Goal: Information Seeking & Learning: Learn about a topic

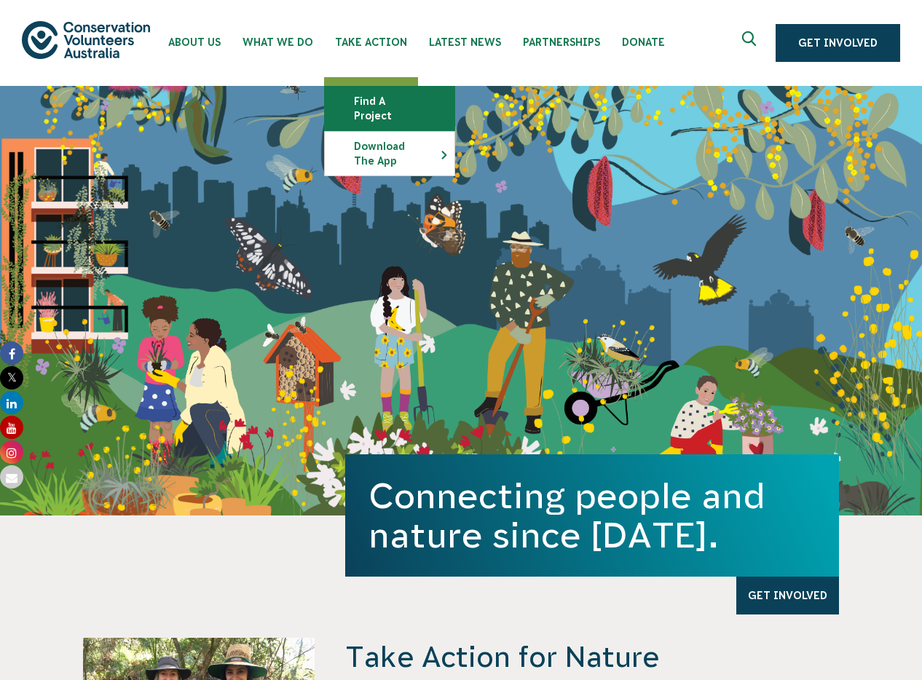
click at [380, 103] on link "Find a project" at bounding box center [390, 109] width 130 height 44
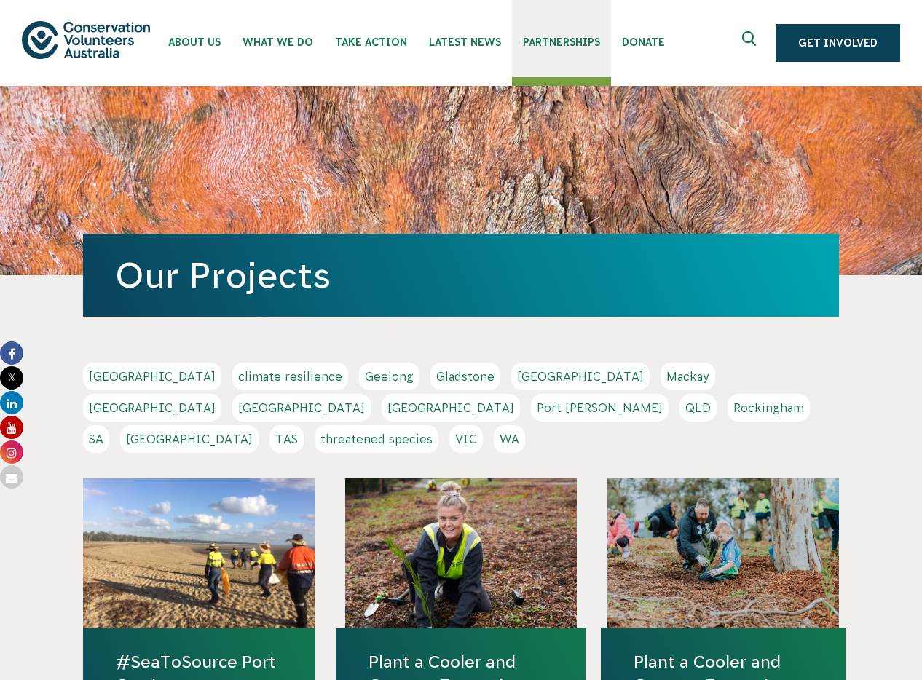
click at [522, 58] on link "Partnerships" at bounding box center [561, 38] width 99 height 77
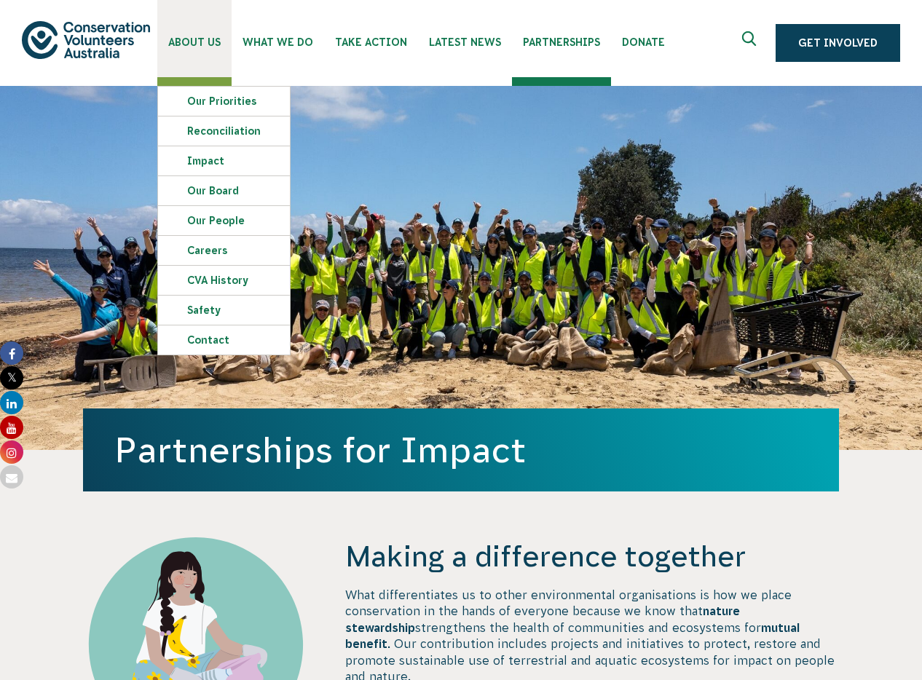
click at [197, 50] on link "About Us" at bounding box center [194, 38] width 74 height 77
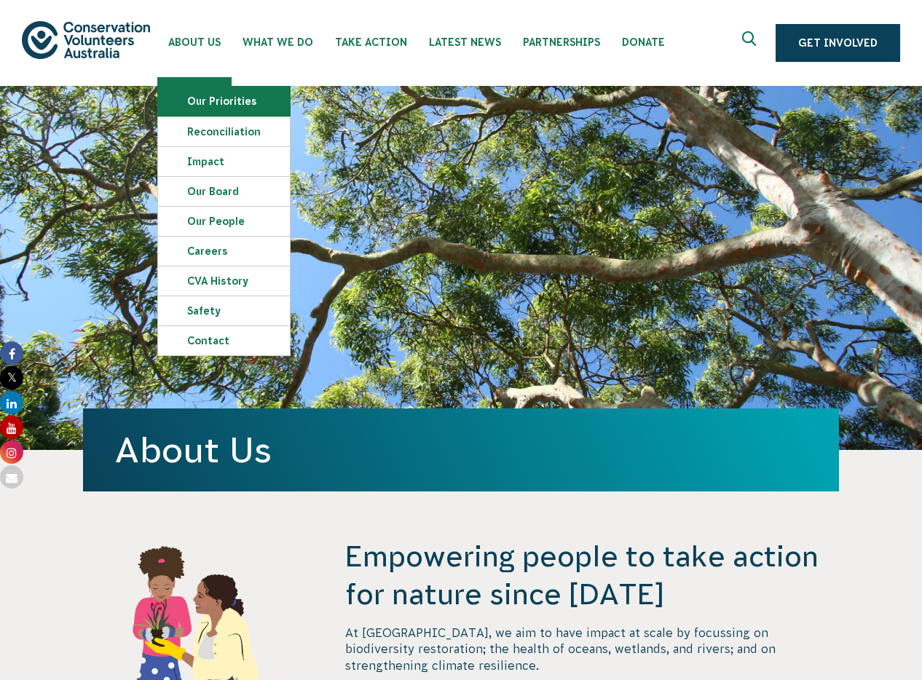
click at [208, 100] on link "Our Priorities" at bounding box center [224, 101] width 132 height 29
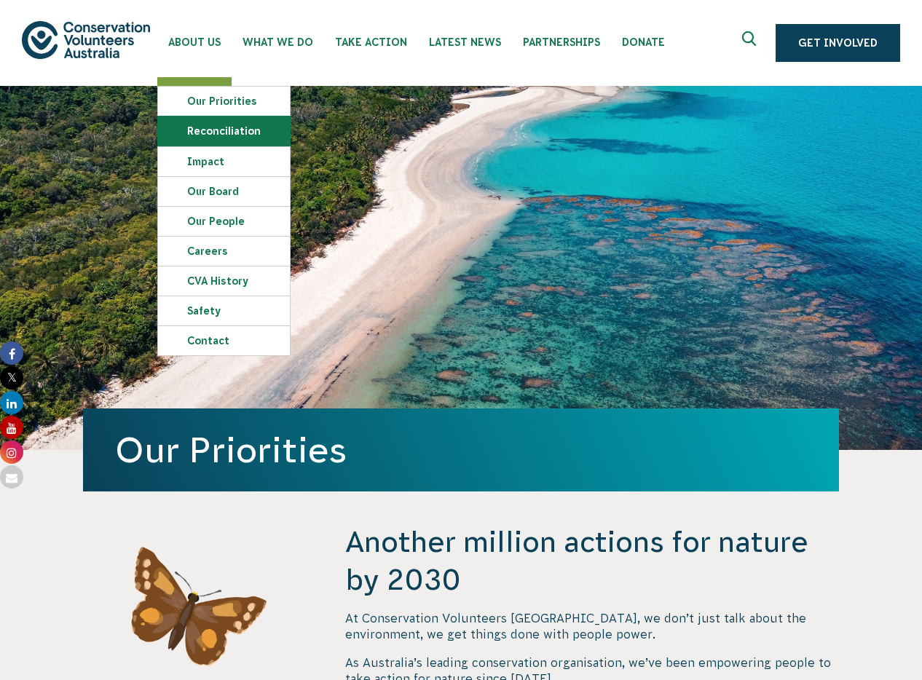
click at [211, 139] on link "Reconciliation" at bounding box center [224, 131] width 132 height 29
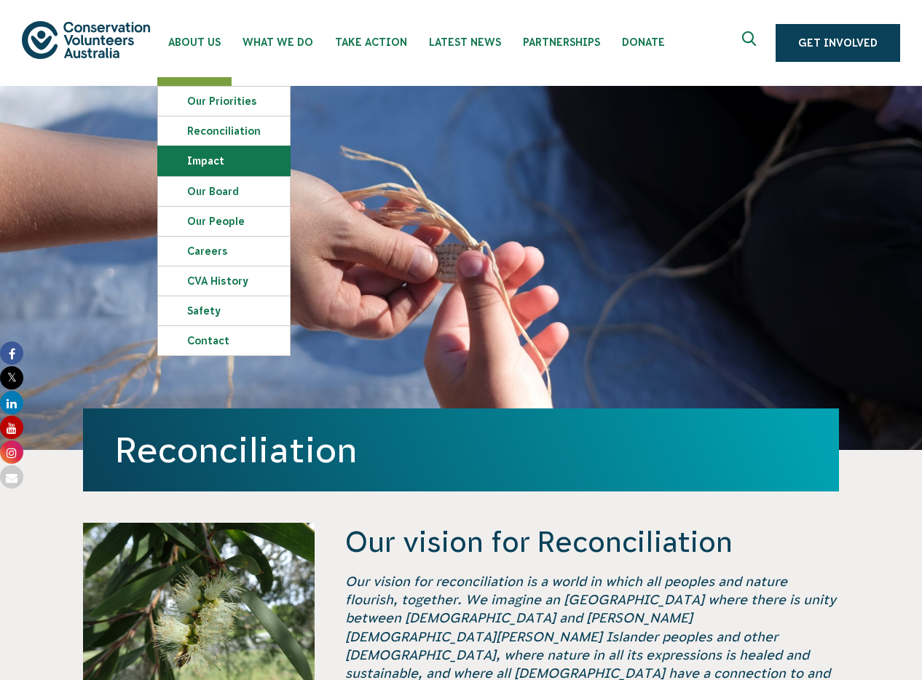
click at [205, 165] on link "Impact" at bounding box center [224, 160] width 132 height 29
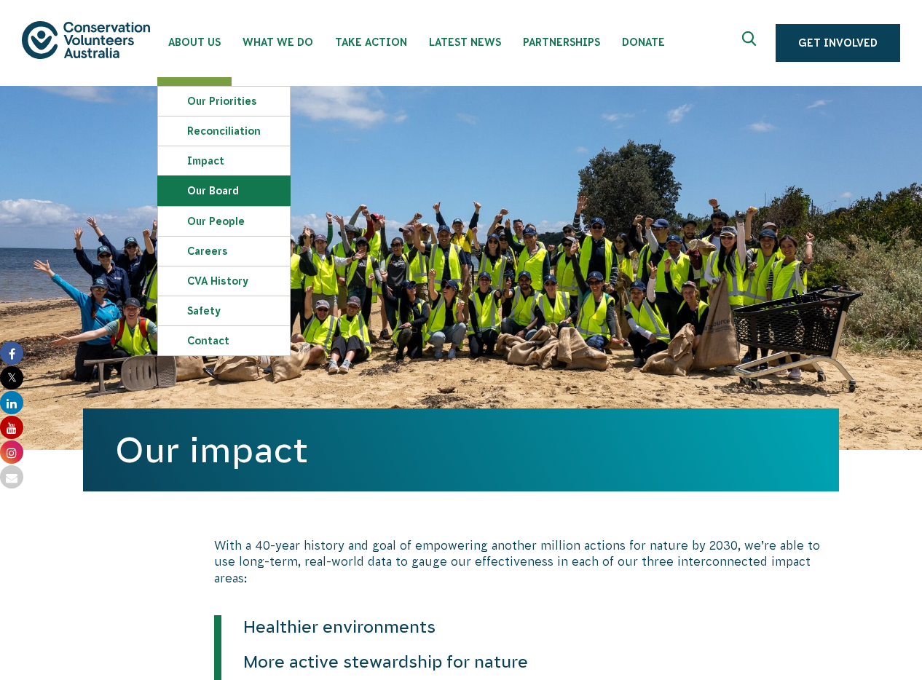
click at [217, 186] on link "Our Board" at bounding box center [224, 190] width 132 height 29
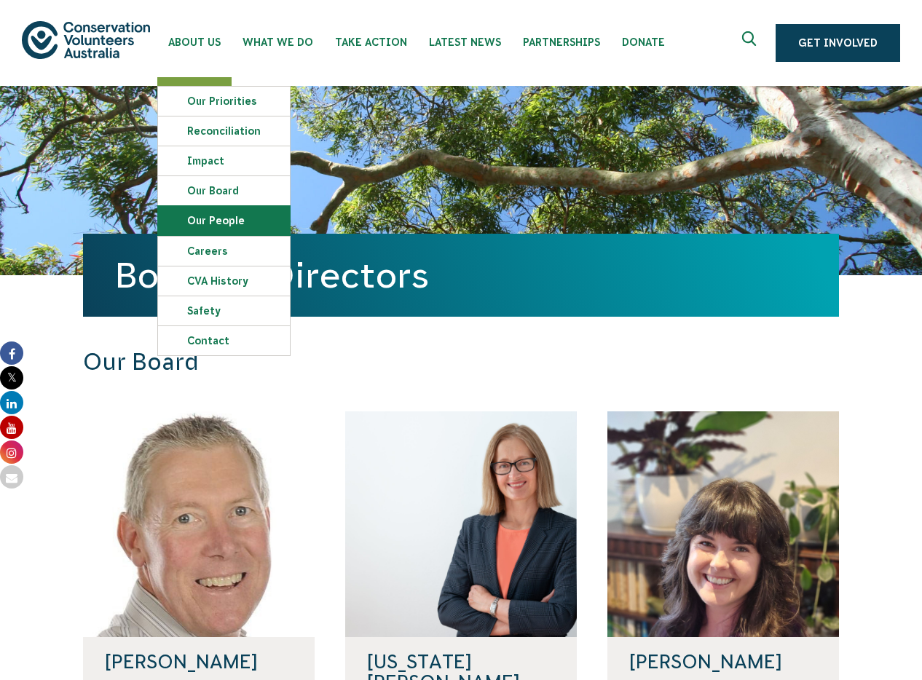
click at [211, 216] on link "Our People" at bounding box center [224, 220] width 132 height 29
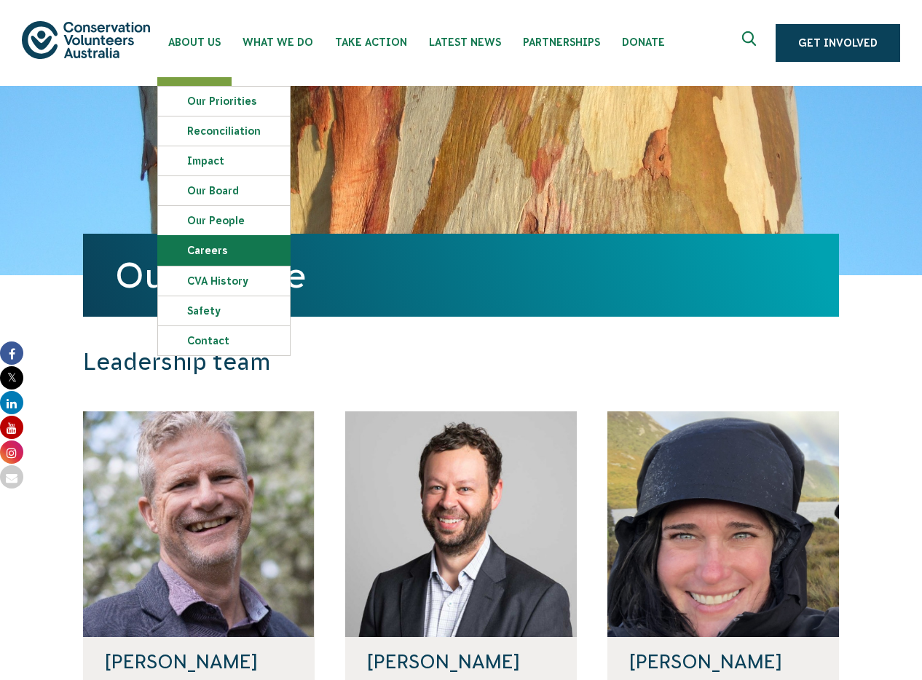
click at [243, 248] on link "Careers" at bounding box center [224, 250] width 132 height 29
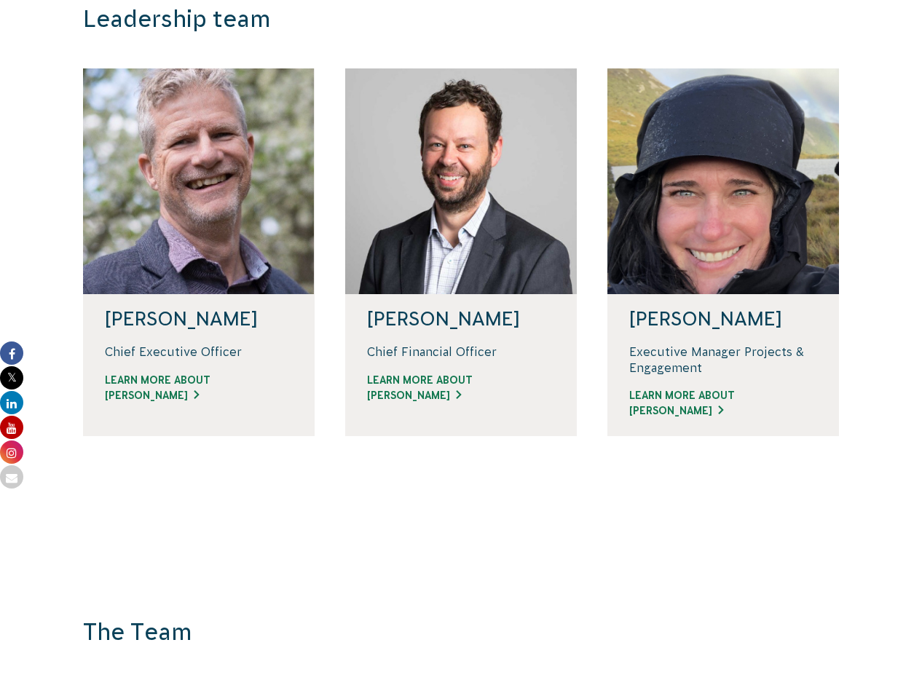
scroll to position [342, 0]
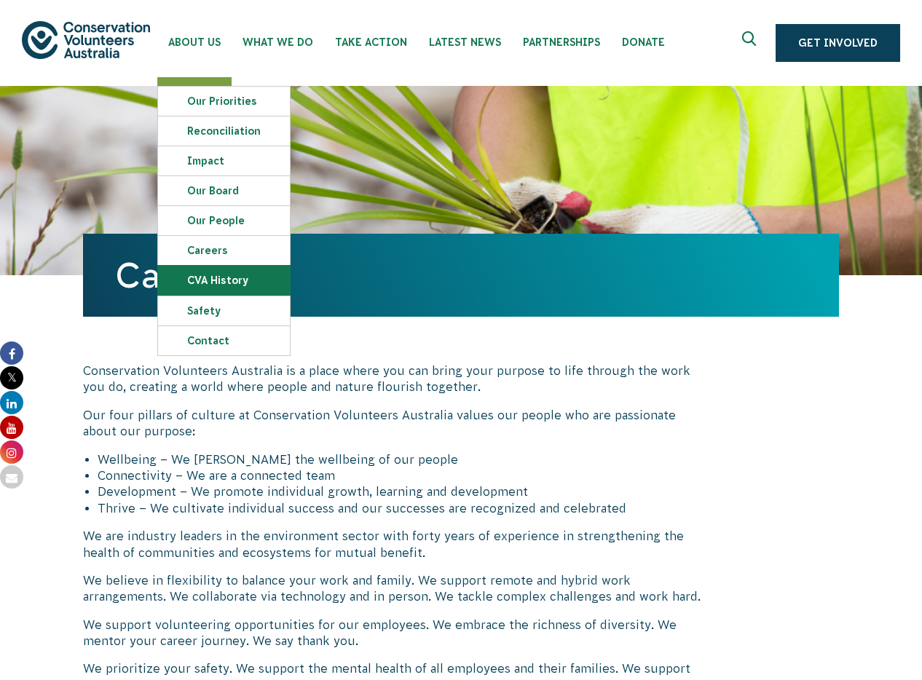
click at [205, 280] on link "CVA history" at bounding box center [224, 280] width 132 height 29
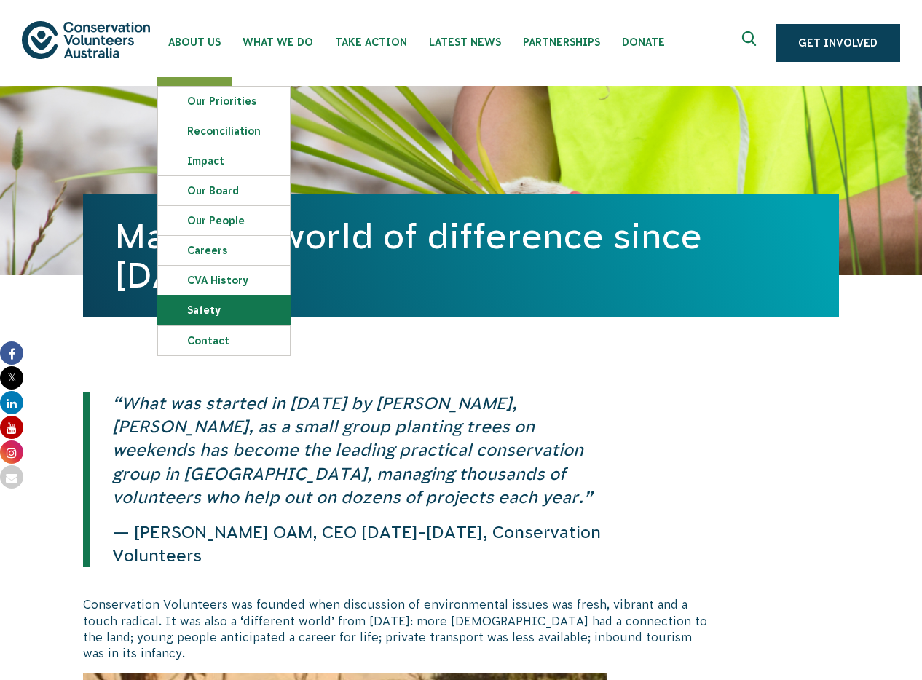
click at [206, 315] on link "Safety" at bounding box center [224, 310] width 132 height 29
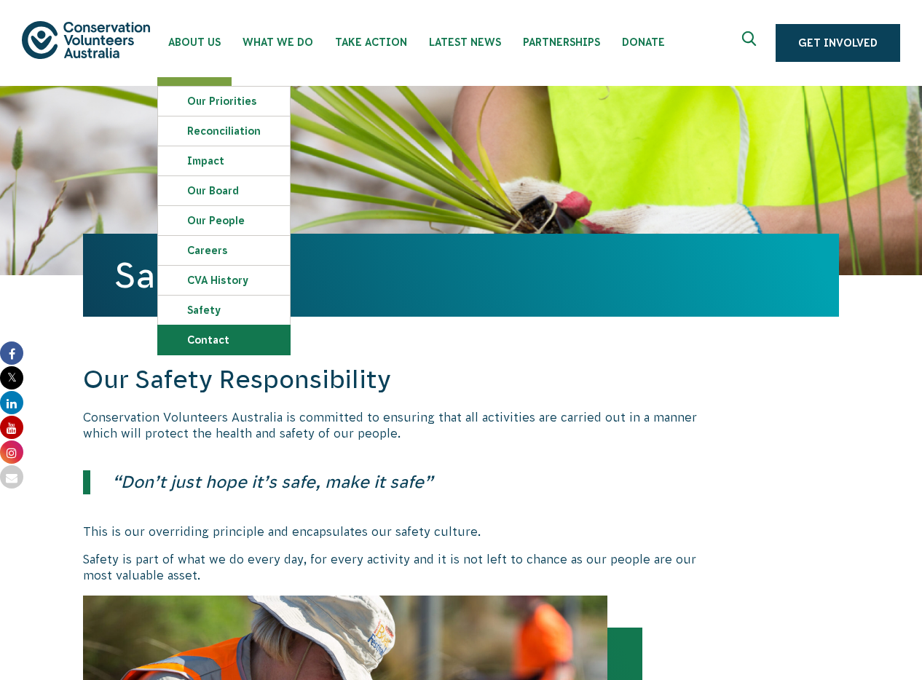
click at [224, 330] on link "Contact" at bounding box center [224, 340] width 132 height 29
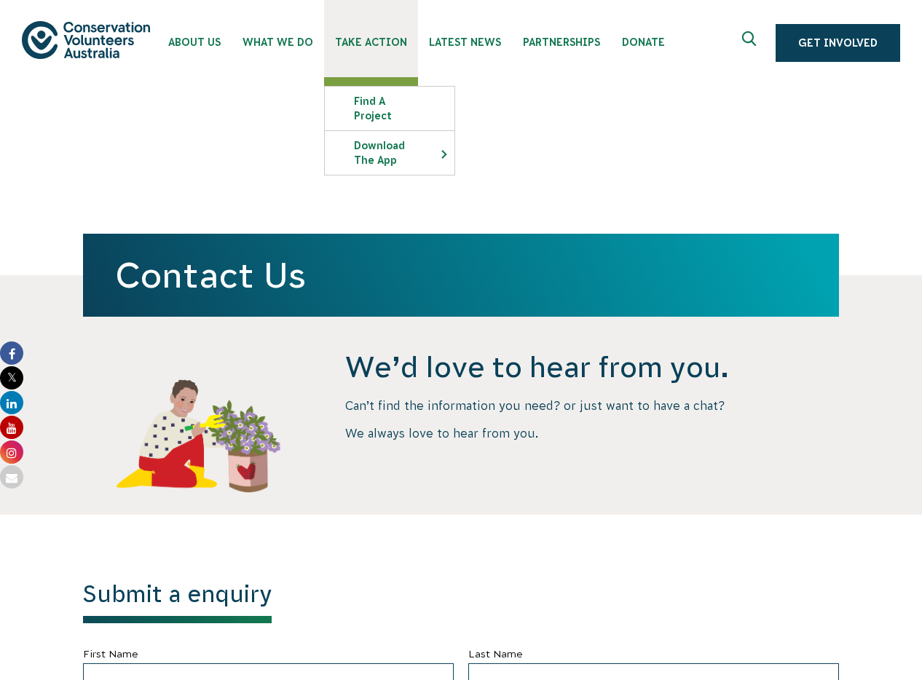
click at [379, 38] on span "Take Action" at bounding box center [371, 42] width 72 height 12
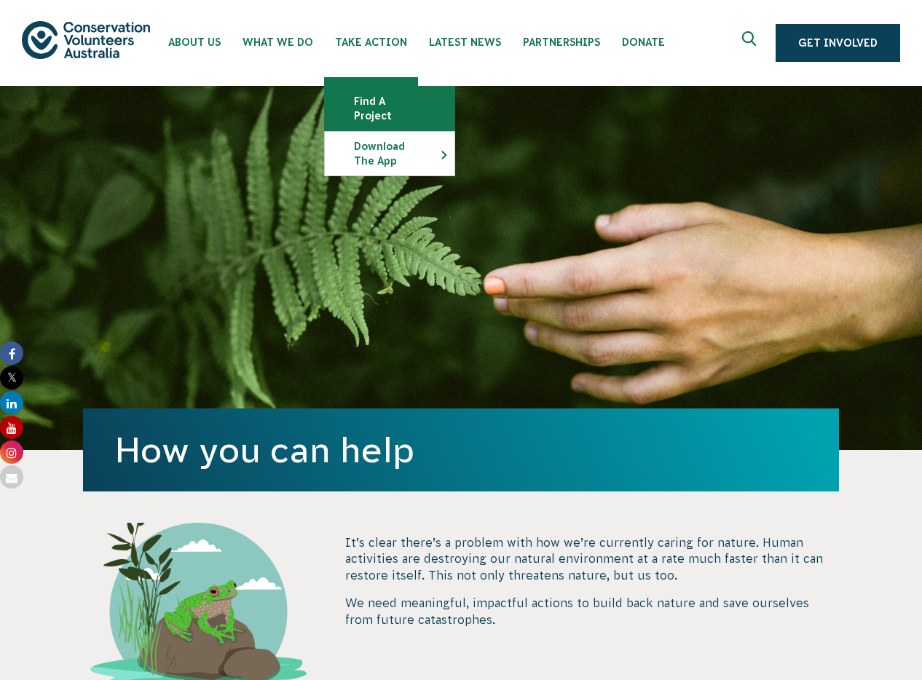
click at [393, 95] on link "Find a project" at bounding box center [390, 109] width 130 height 44
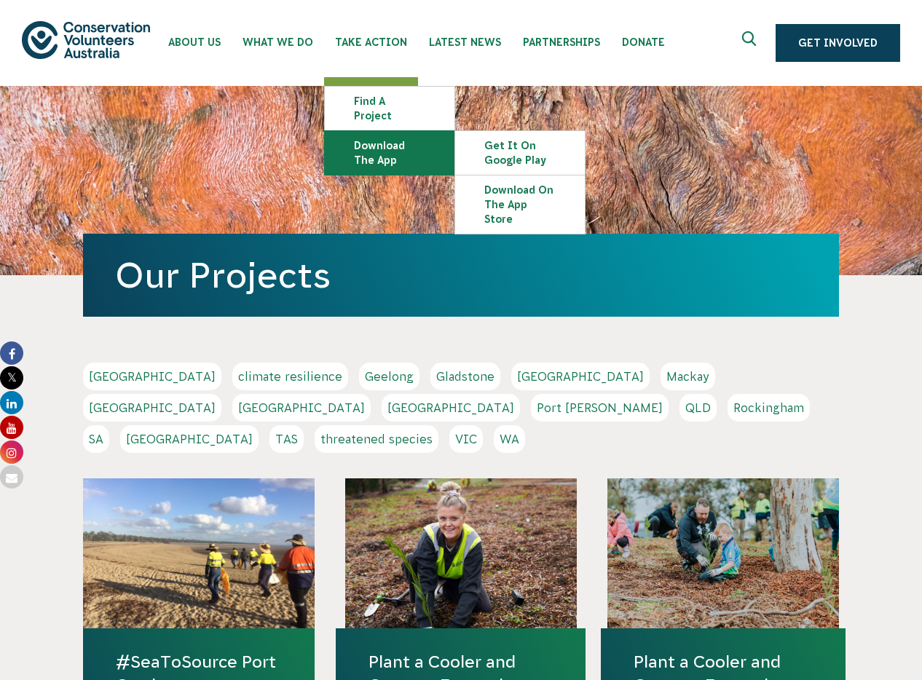
click at [407, 133] on link "Download the app" at bounding box center [390, 153] width 130 height 44
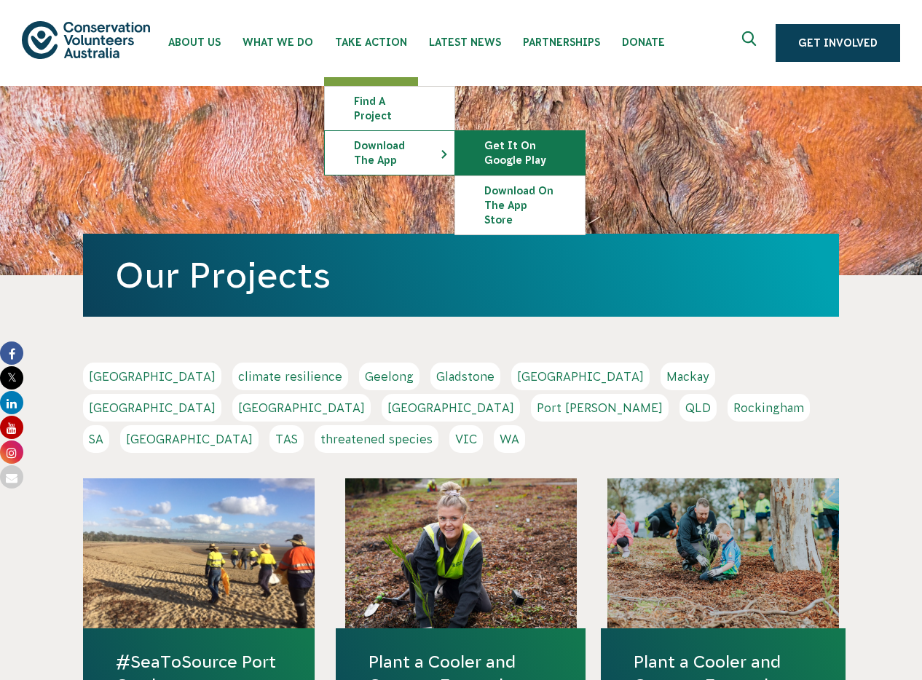
click at [487, 135] on link "Get it on Google Play" at bounding box center [520, 153] width 130 height 44
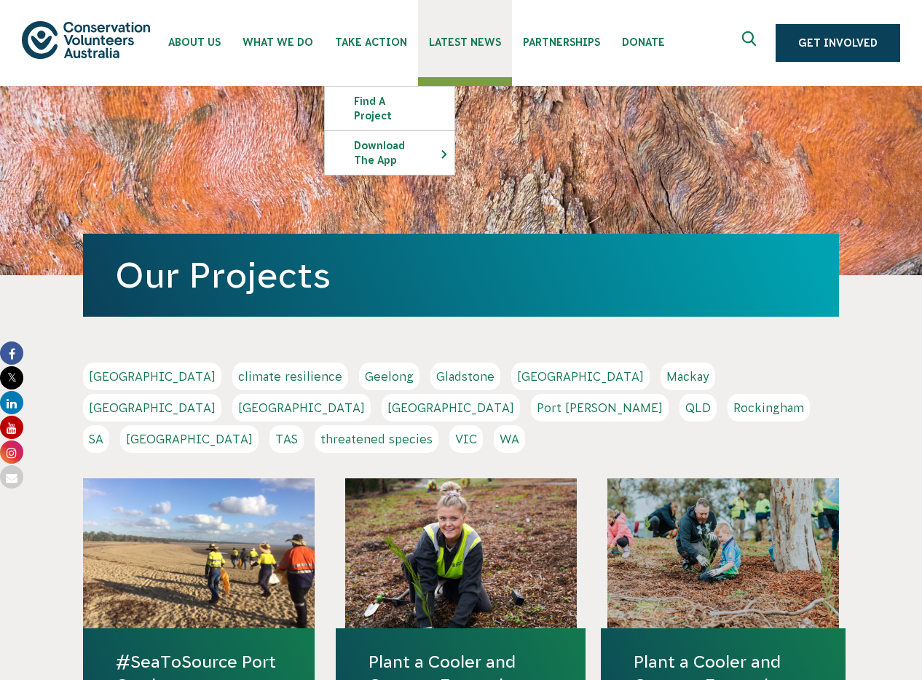
click at [438, 43] on span "Latest News" at bounding box center [465, 42] width 72 height 12
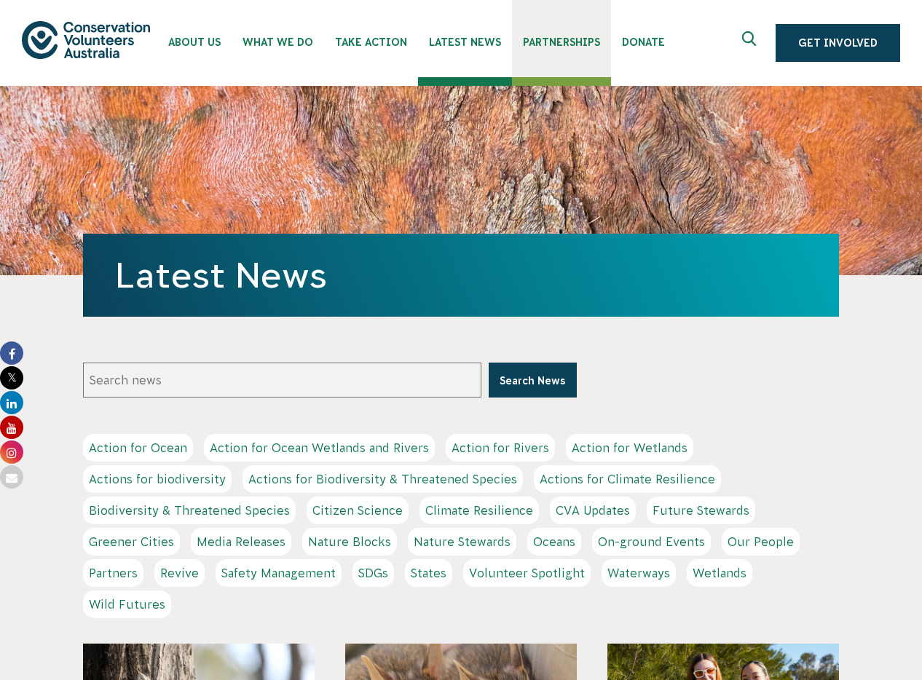
click at [561, 47] on span "Partnerships" at bounding box center [561, 42] width 77 height 12
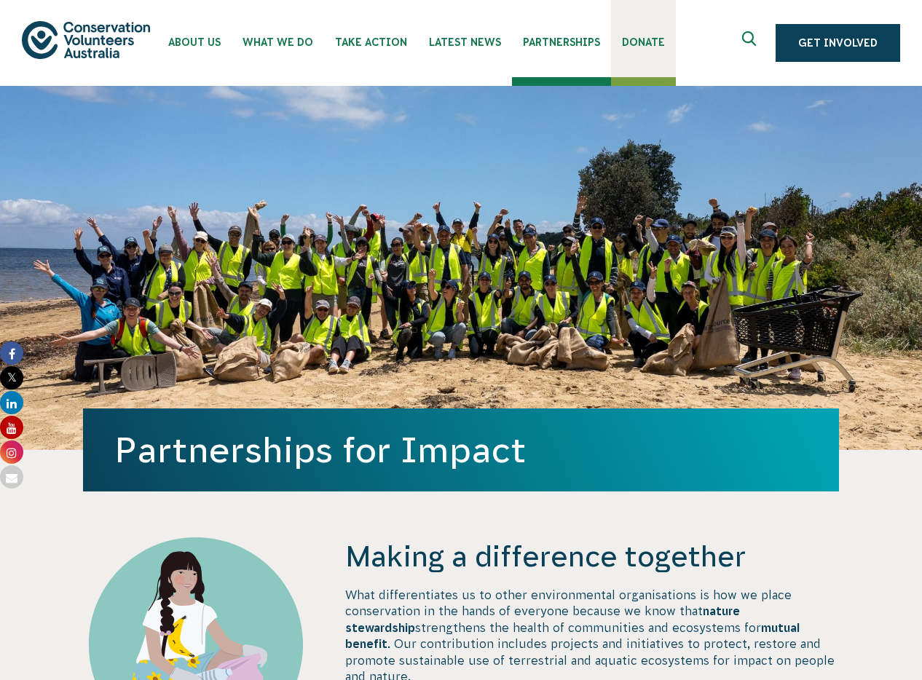
click at [626, 36] on span "Donate" at bounding box center [643, 42] width 43 height 12
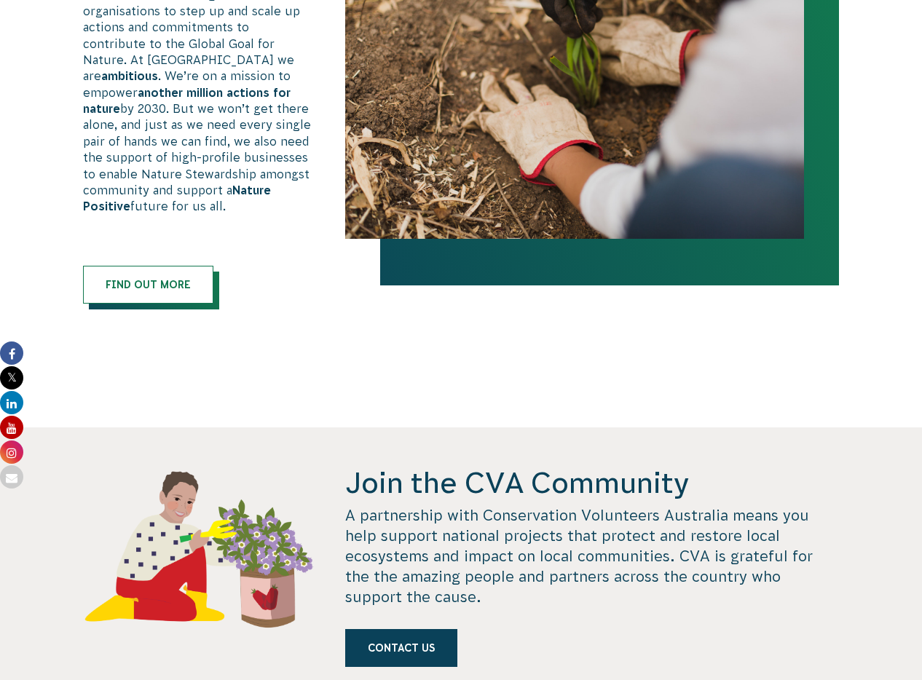
scroll to position [996, 0]
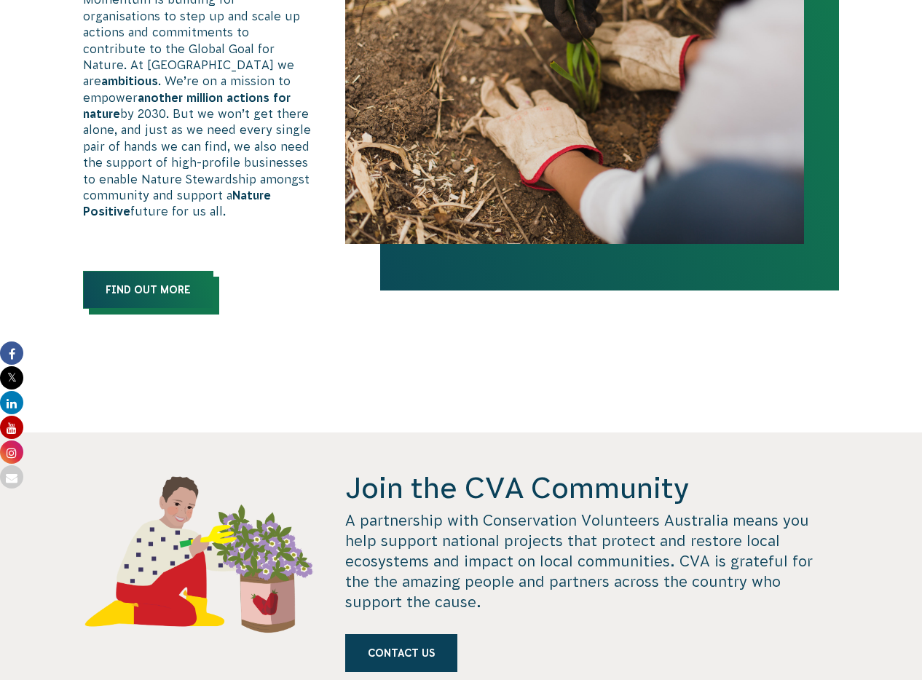
click at [163, 285] on link "Find out more" at bounding box center [148, 290] width 130 height 38
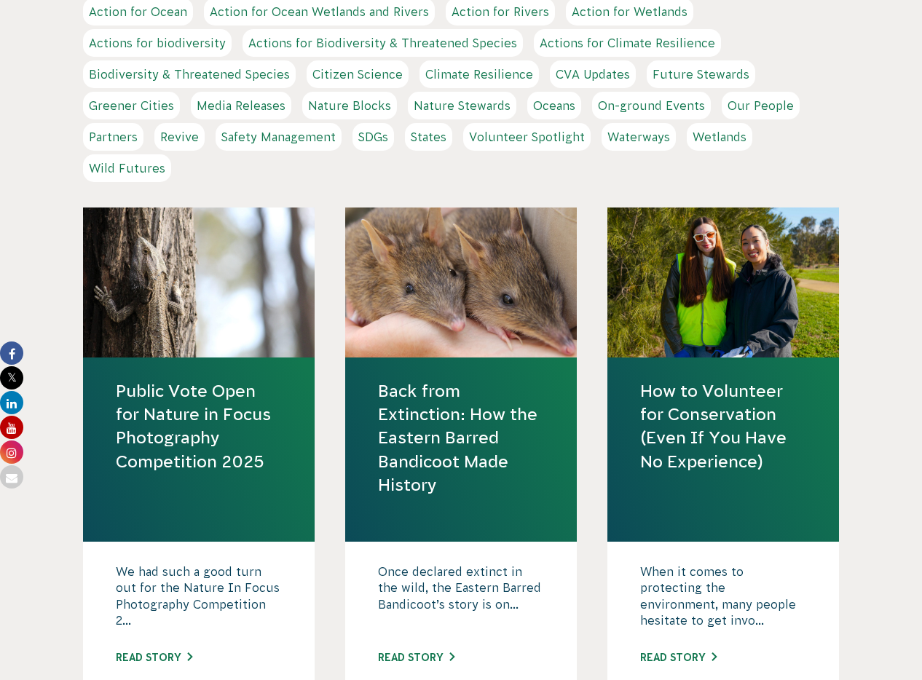
scroll to position [439, 0]
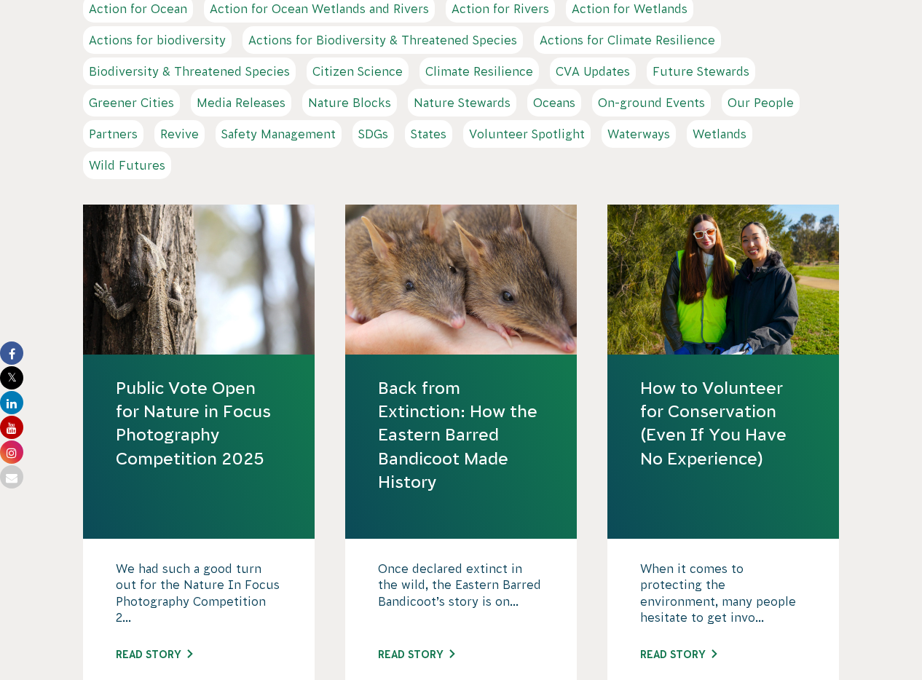
click at [431, 468] on link "Back from Extinction: How the Eastern Barred Bandicoot Made History" at bounding box center [461, 435] width 166 height 117
click at [671, 403] on link "How to Volunteer for Conservation (Even If You Have No Experience)" at bounding box center [723, 424] width 166 height 94
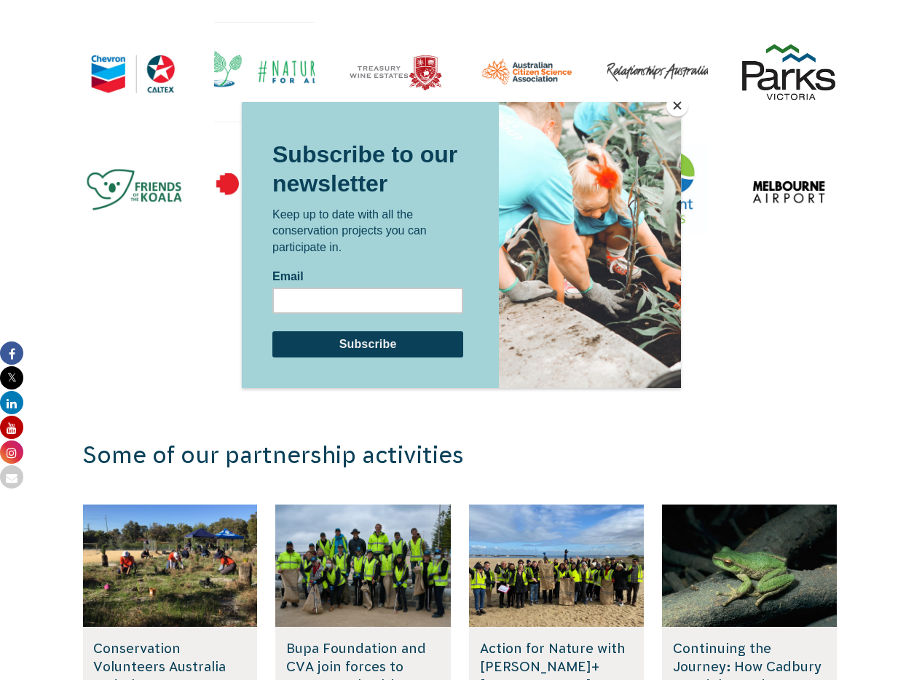
scroll to position [2085, 0]
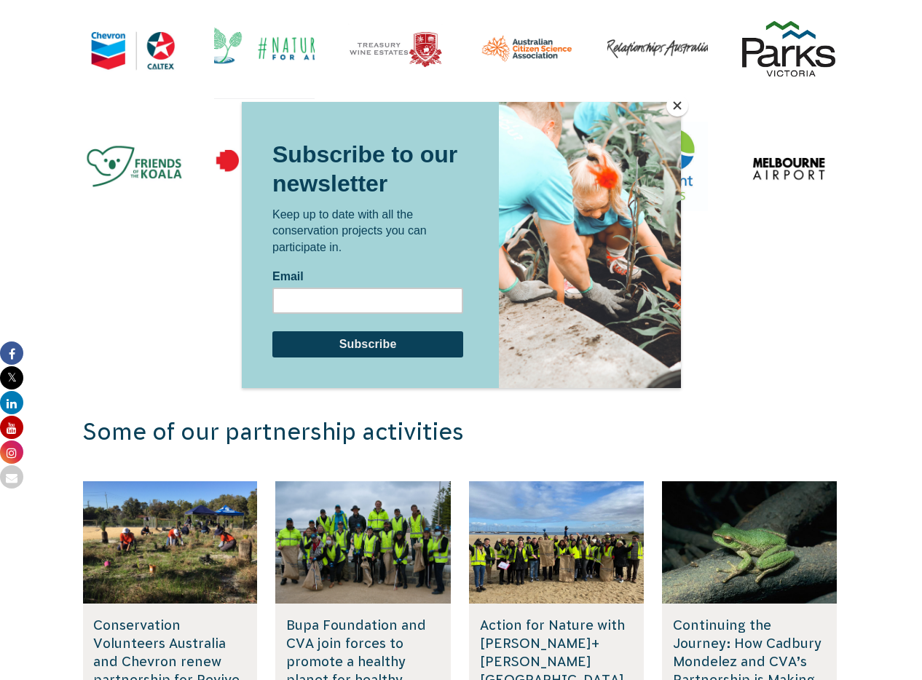
click at [671, 109] on button "Close" at bounding box center [677, 106] width 22 height 22
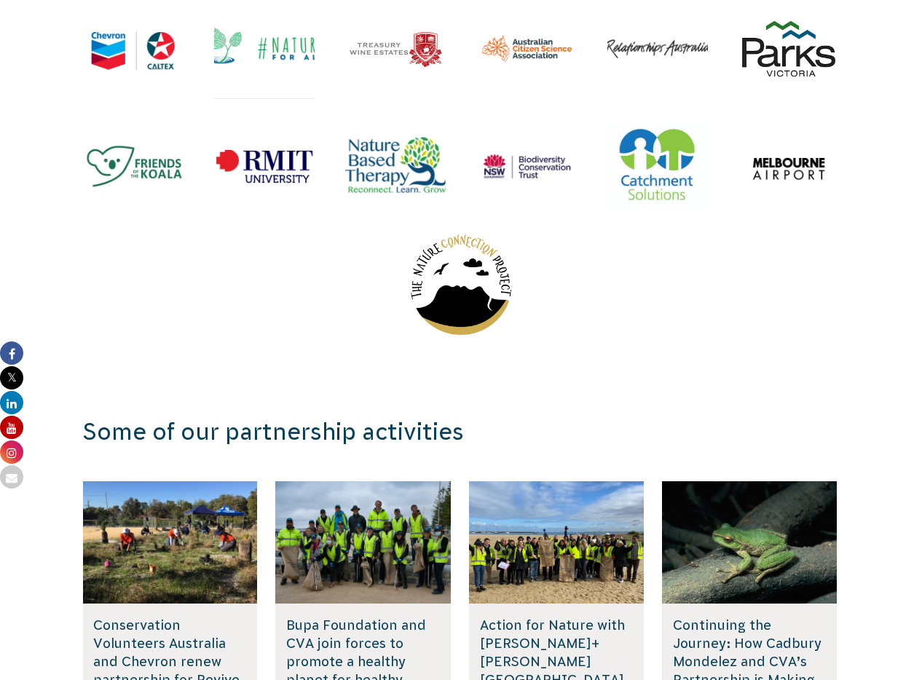
click at [671, 122] on img at bounding box center [657, 167] width 101 height 90
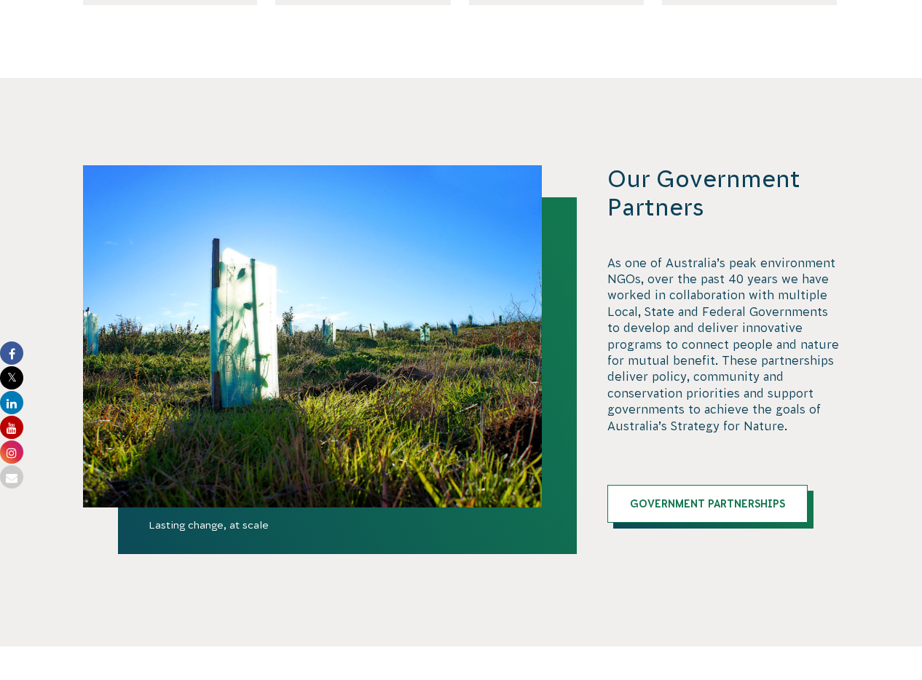
scroll to position [2950, 0]
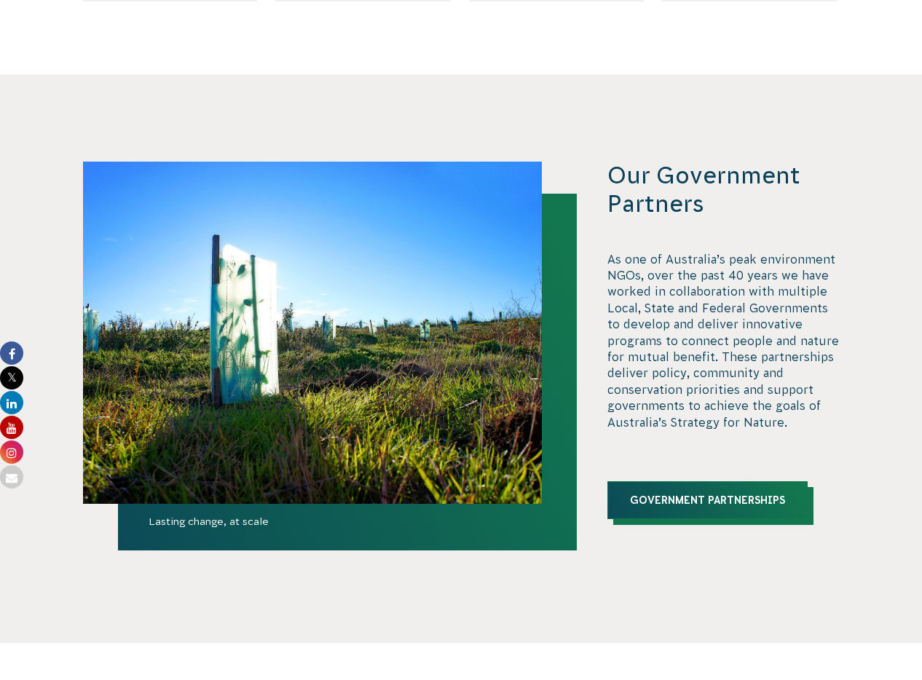
click at [762, 489] on link "Government Partnerships" at bounding box center [707, 500] width 200 height 38
click at [696, 494] on link "Government Partnerships" at bounding box center [707, 500] width 200 height 38
click at [754, 481] on link "Government Partnerships" at bounding box center [707, 500] width 200 height 38
click at [671, 486] on link "Government Partnerships" at bounding box center [707, 500] width 200 height 38
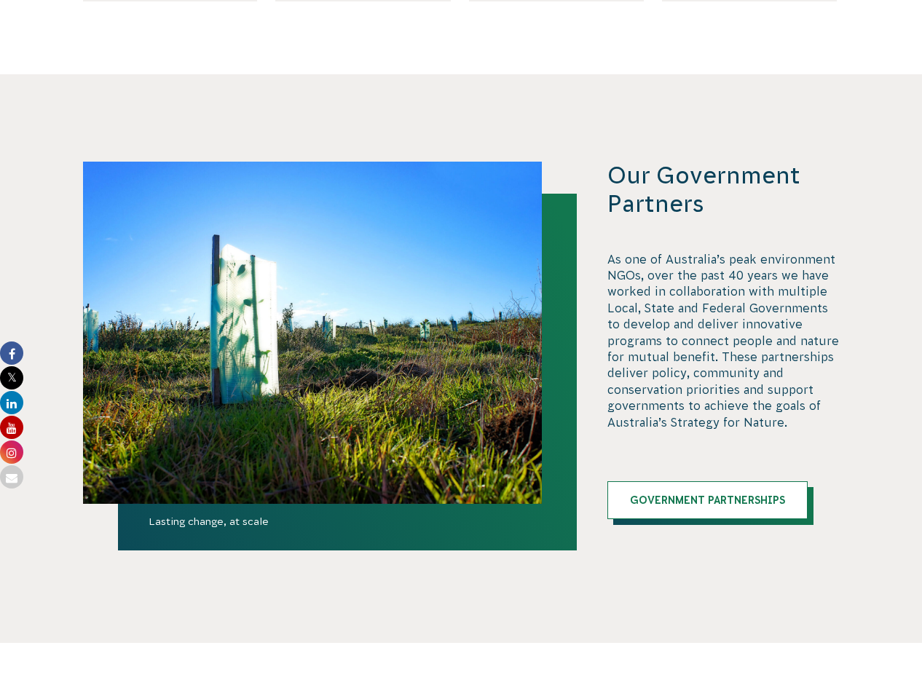
click at [718, 363] on p "As one of Australia’s peak environment NGOs, over the past 40 years we have wor…" at bounding box center [723, 340] width 232 height 179
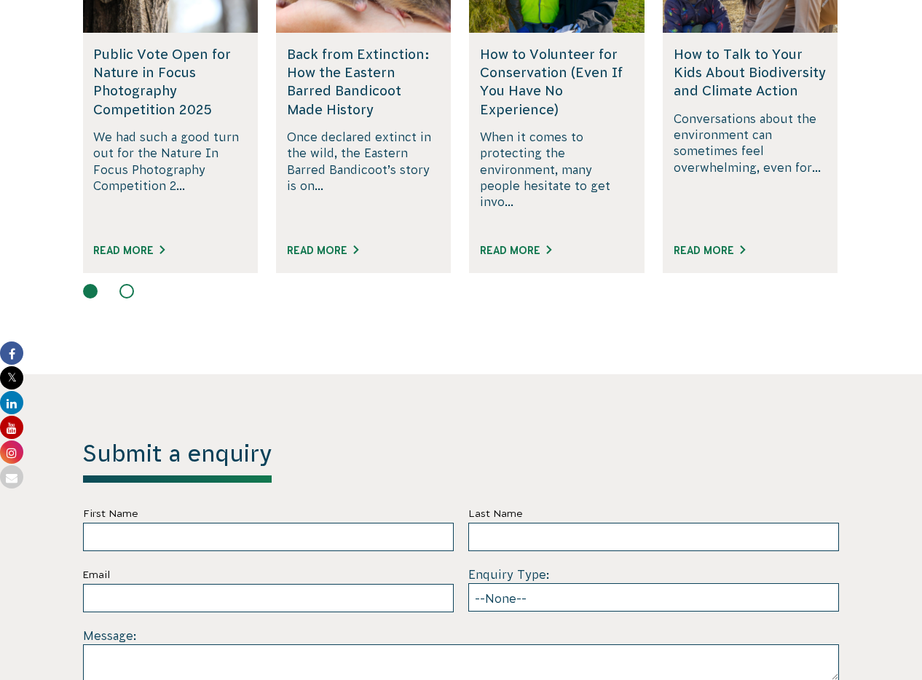
scroll to position [3740, 0]
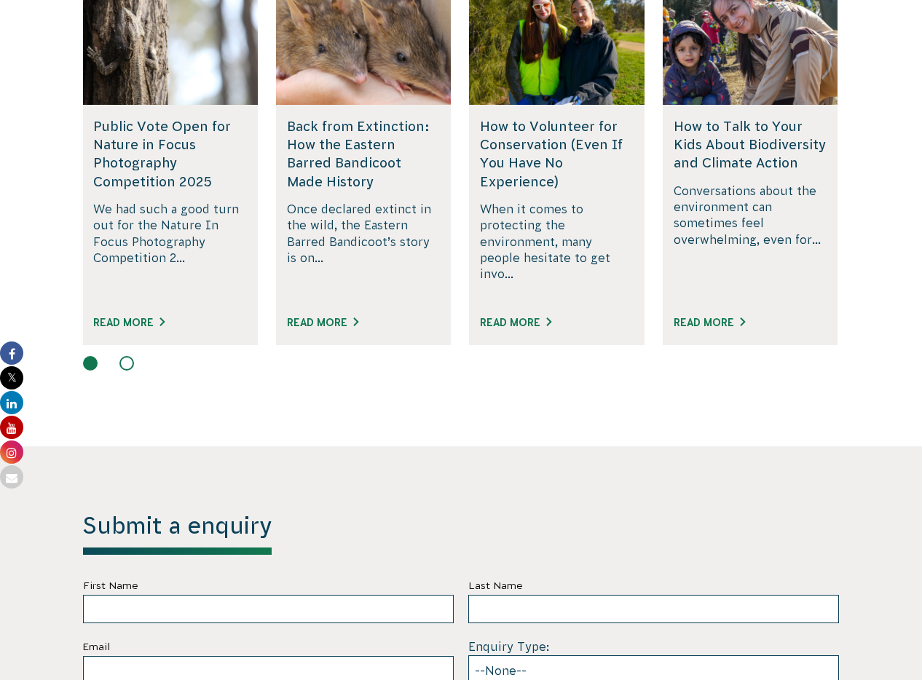
click at [324, 117] on h5 "Back from Extinction: How the Eastern Barred Bandicoot Made History" at bounding box center [364, 154] width 154 height 74
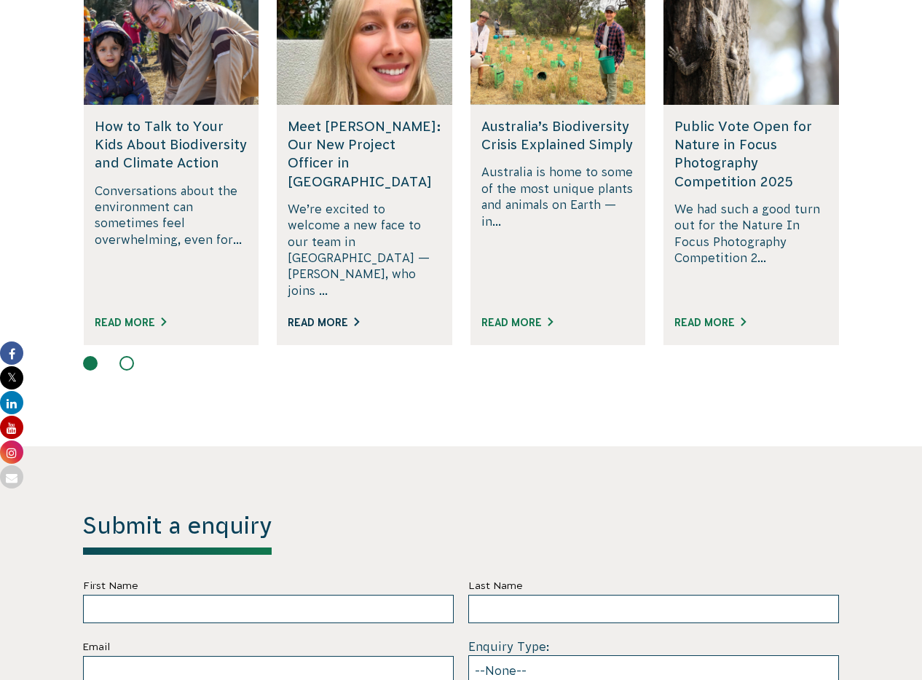
click at [326, 317] on link "Read More" at bounding box center [323, 323] width 71 height 12
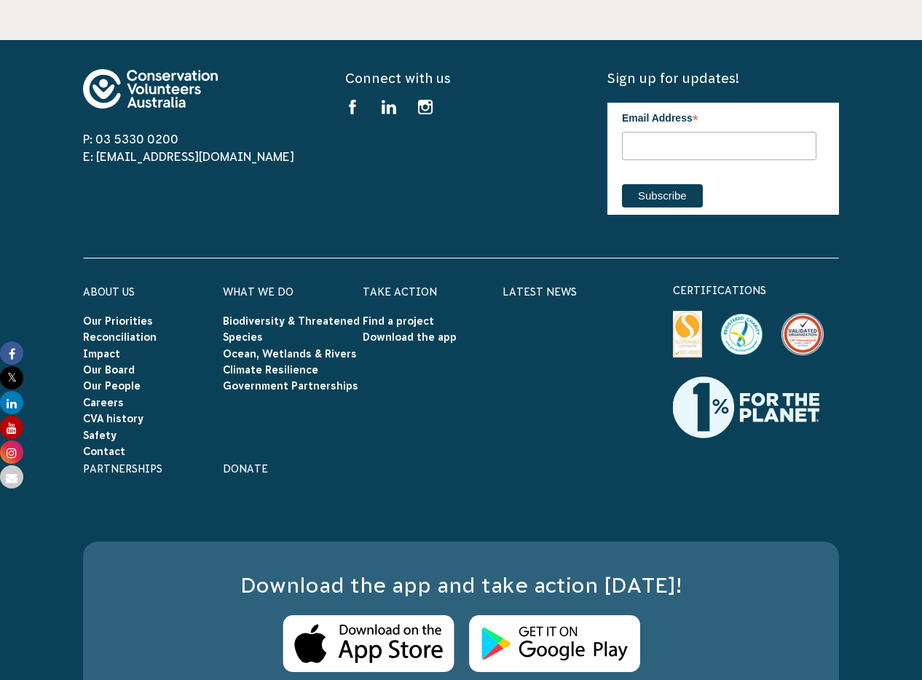
scroll to position [4732, 0]
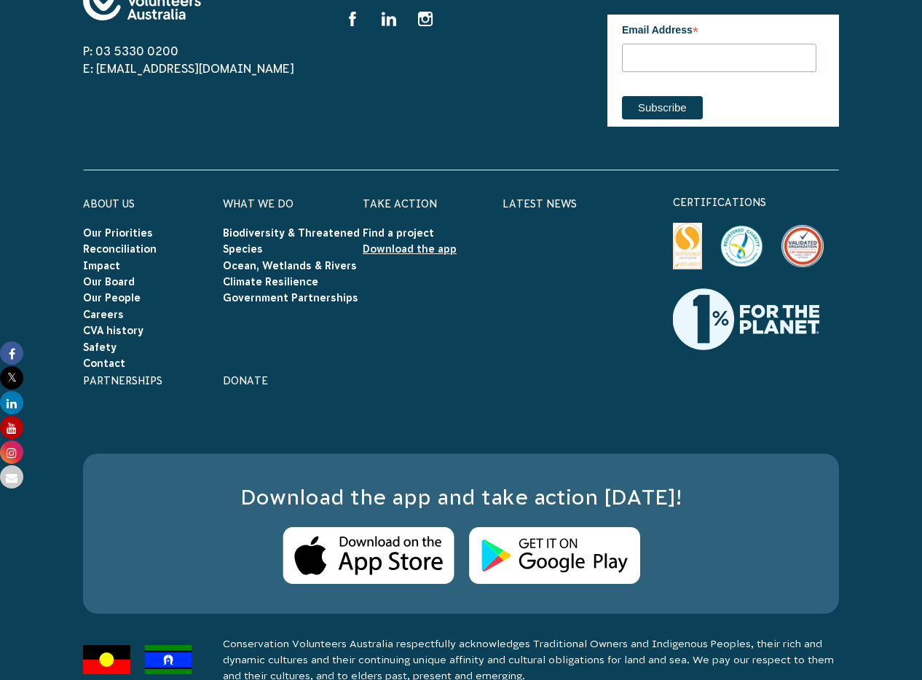
click at [401, 243] on link "Download the app" at bounding box center [410, 249] width 94 height 12
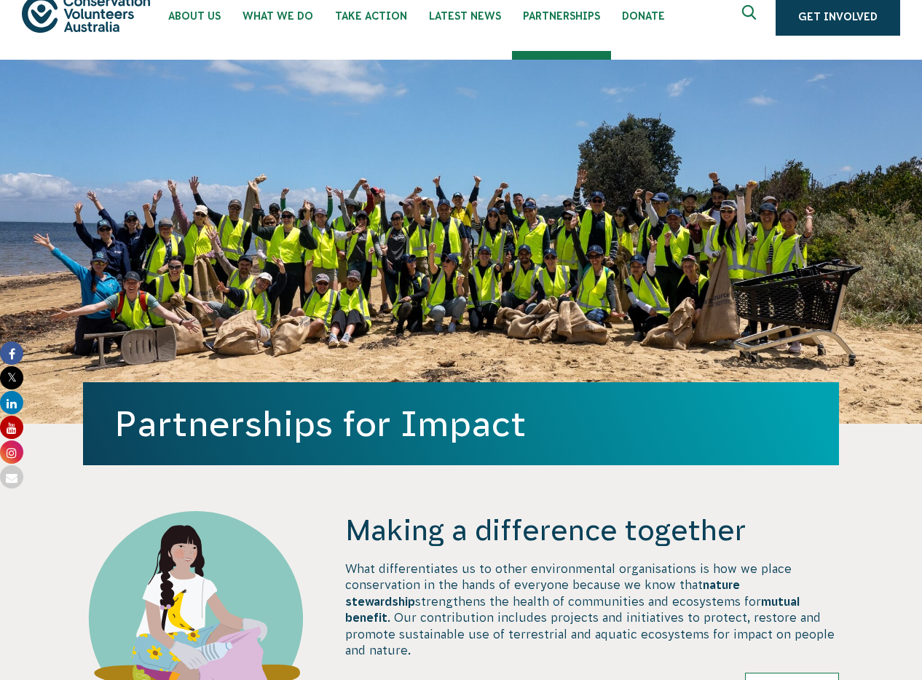
scroll to position [0, 0]
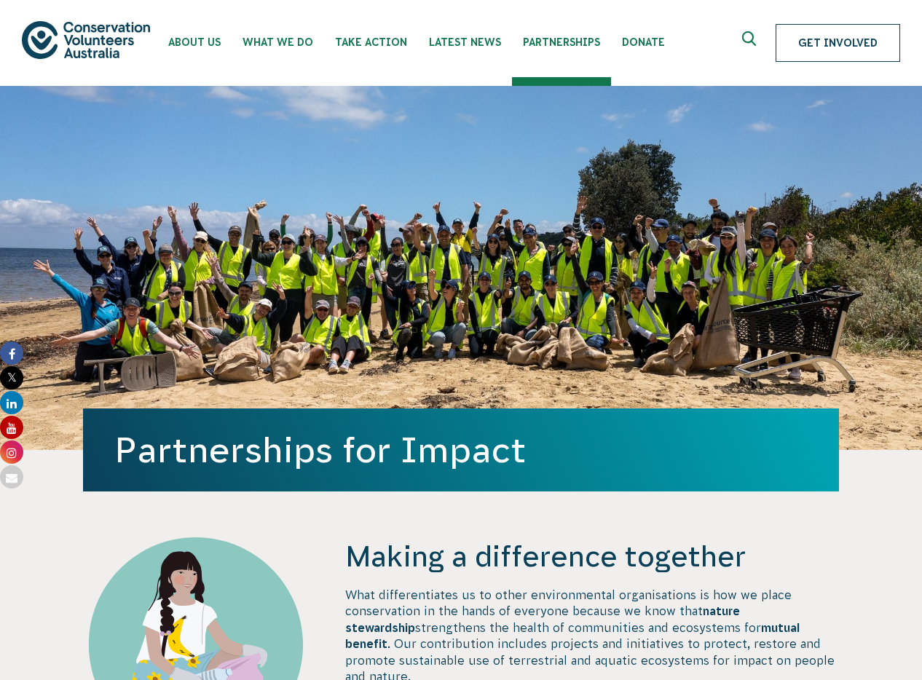
click at [842, 50] on link "Get Involved" at bounding box center [838, 43] width 125 height 38
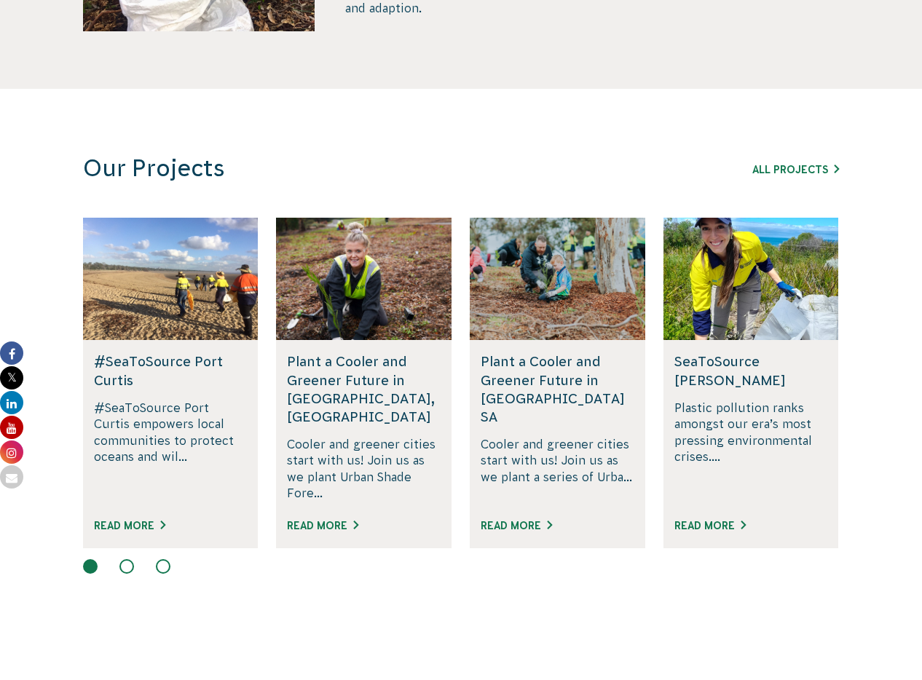
scroll to position [857, 0]
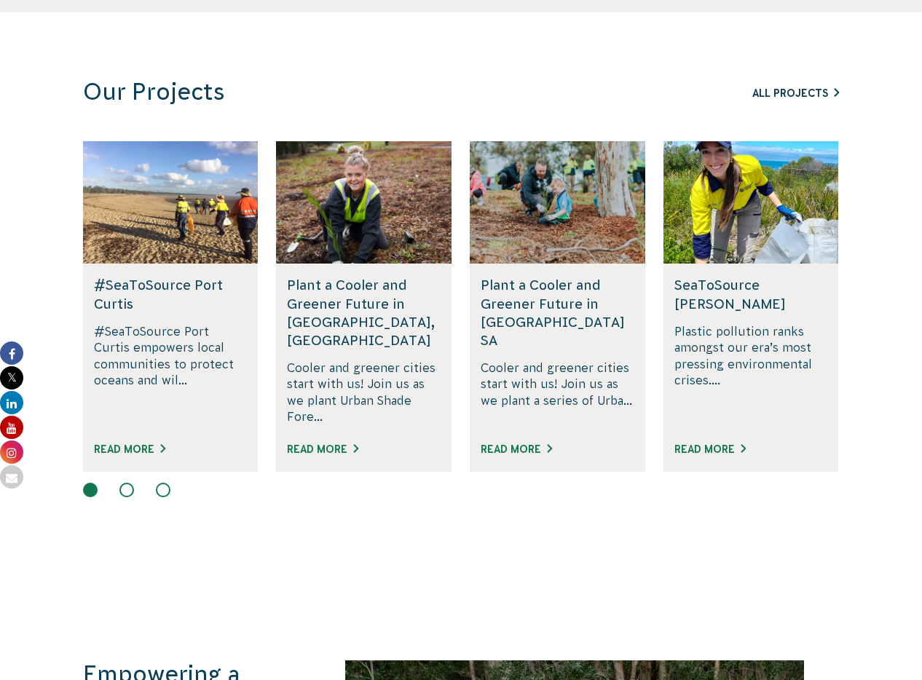
click at [780, 95] on link "All Projects" at bounding box center [795, 93] width 87 height 12
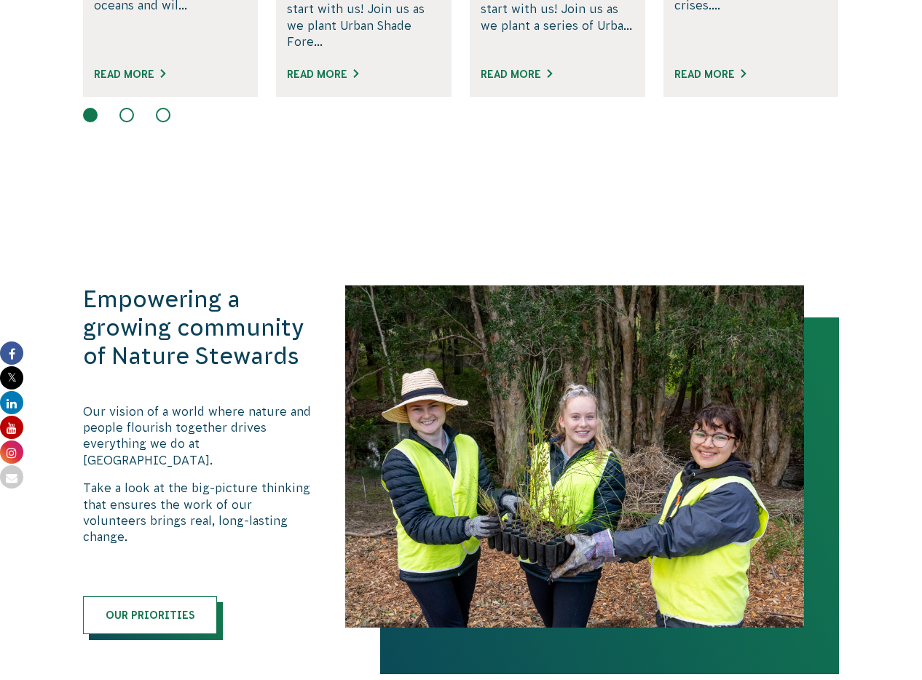
scroll to position [1233, 0]
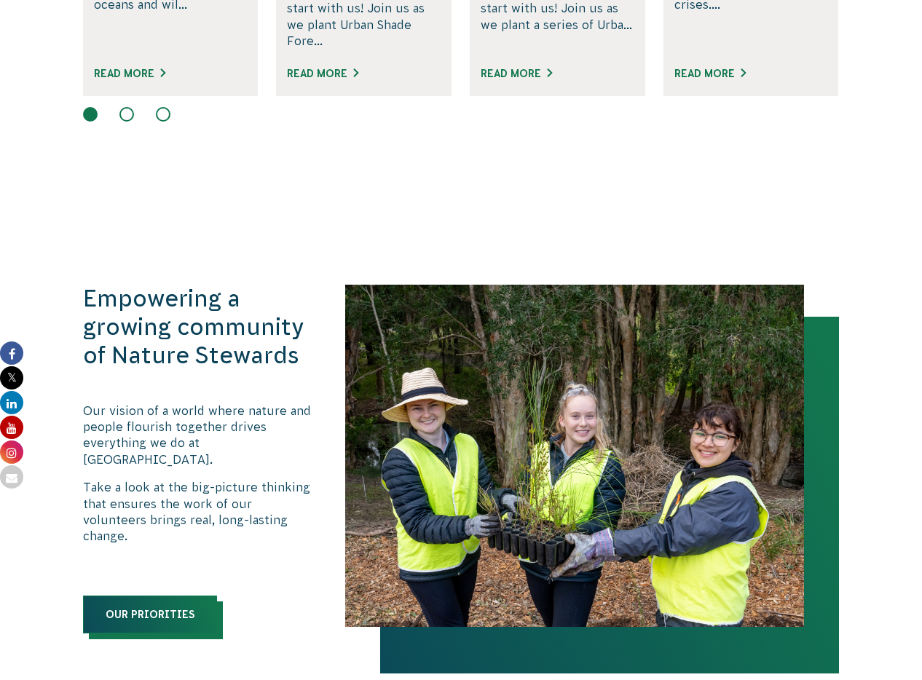
click at [133, 596] on link "Our priorities" at bounding box center [150, 615] width 134 height 38
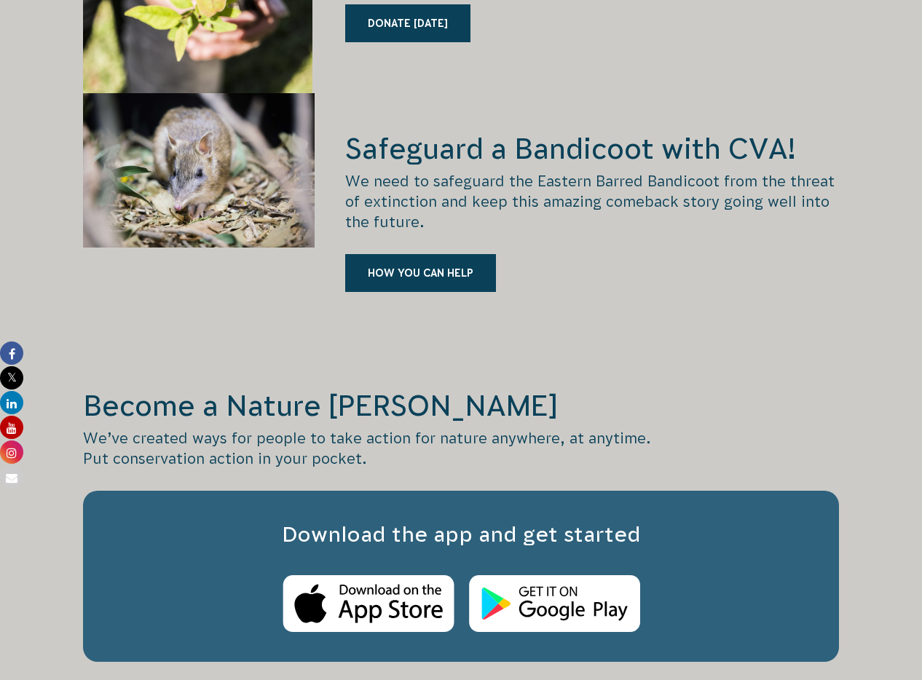
scroll to position [2114, 0]
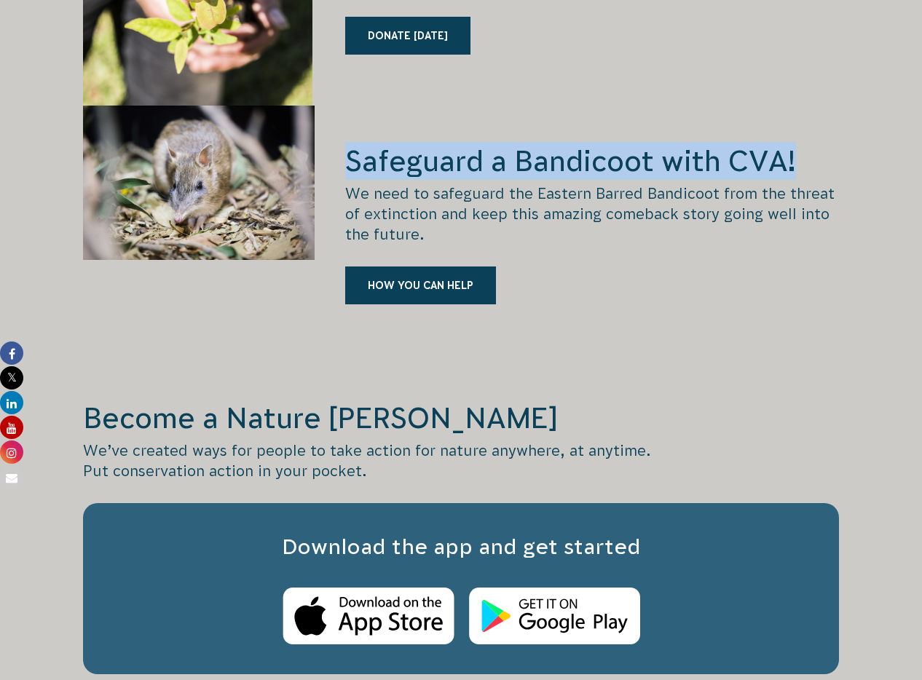
drag, startPoint x: 347, startPoint y: 133, endPoint x: 800, endPoint y: 130, distance: 453.7
click at [800, 142] on h2 "Safeguard a Bandicoot with CVA!" at bounding box center [592, 161] width 494 height 38
copy h2 "Safeguard a Bandicoot with CVA!"
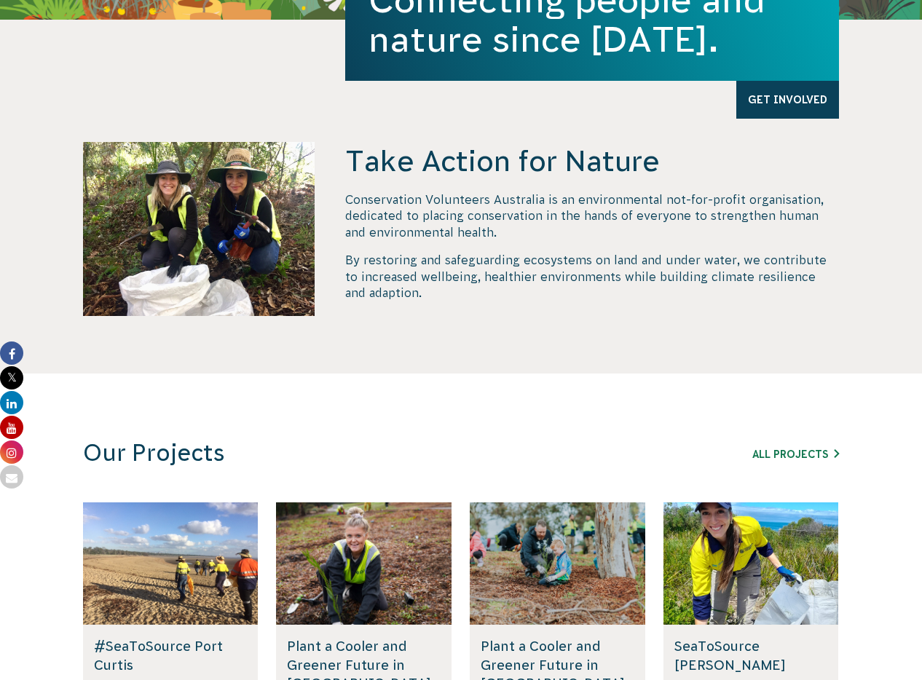
scroll to position [0, 0]
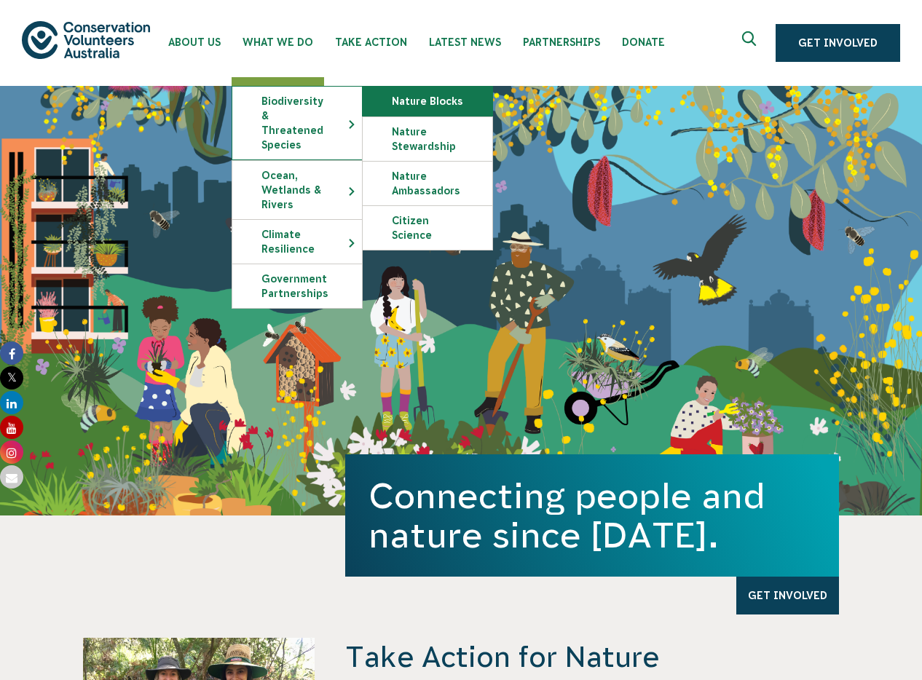
click at [416, 98] on link "Nature Blocks" at bounding box center [428, 101] width 130 height 29
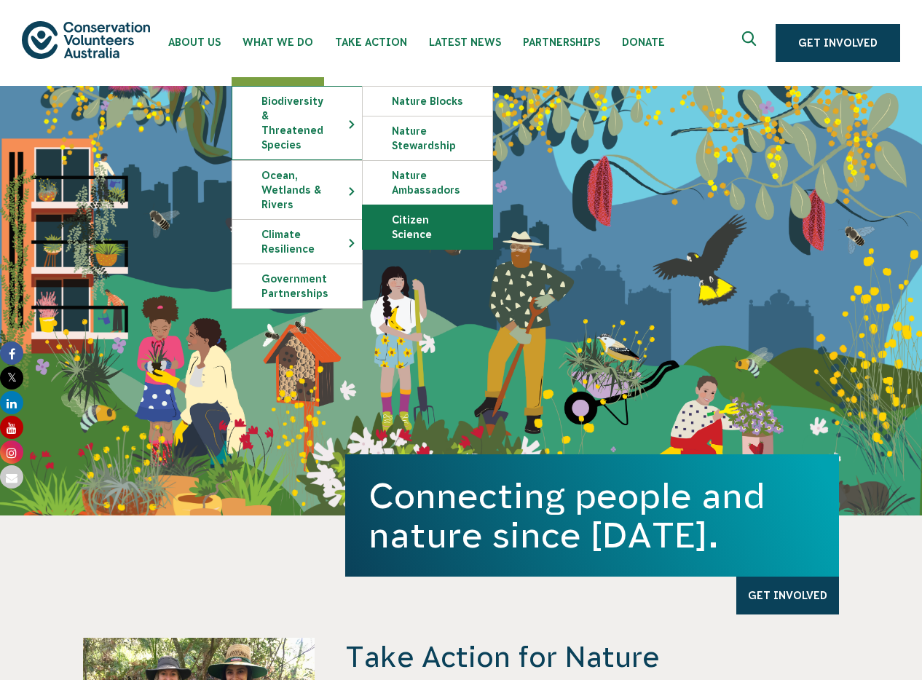
click at [397, 224] on link "Citizen Science" at bounding box center [428, 227] width 130 height 44
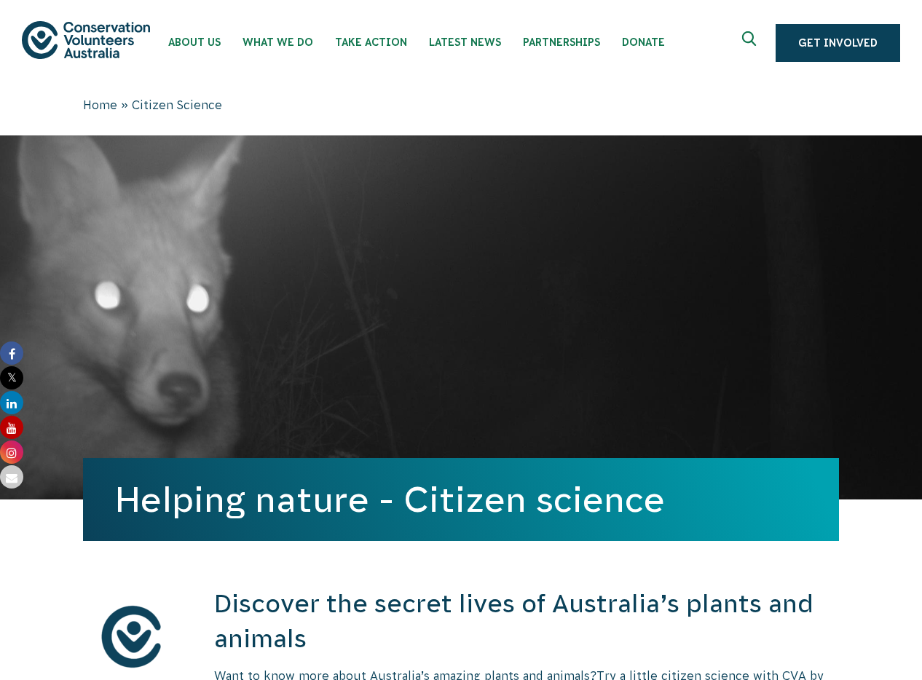
click at [118, 39] on img at bounding box center [86, 39] width 128 height 37
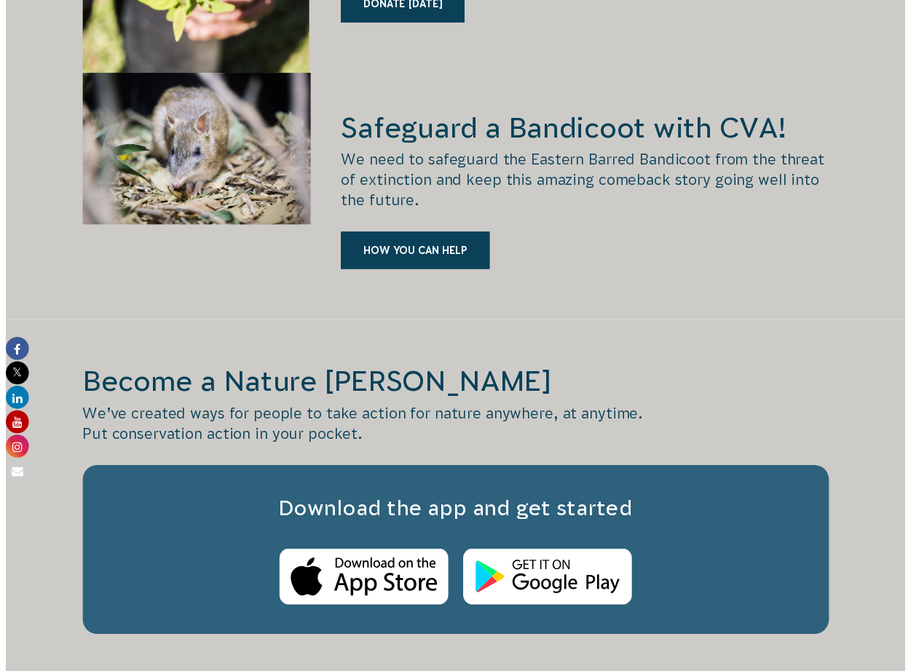
scroll to position [2146, 0]
